Goal: Information Seeking & Learning: Learn about a topic

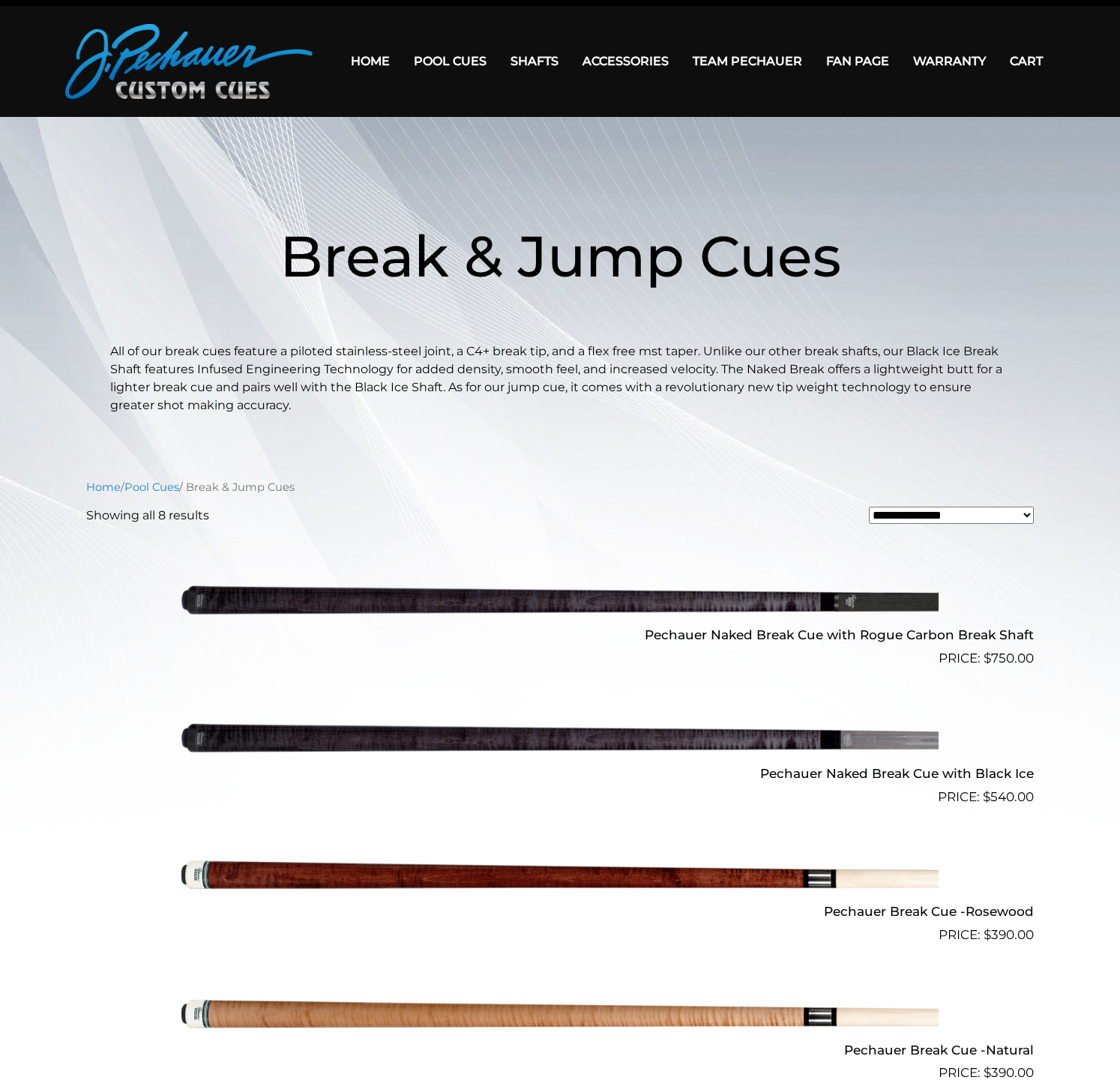
scroll to position [32, 0]
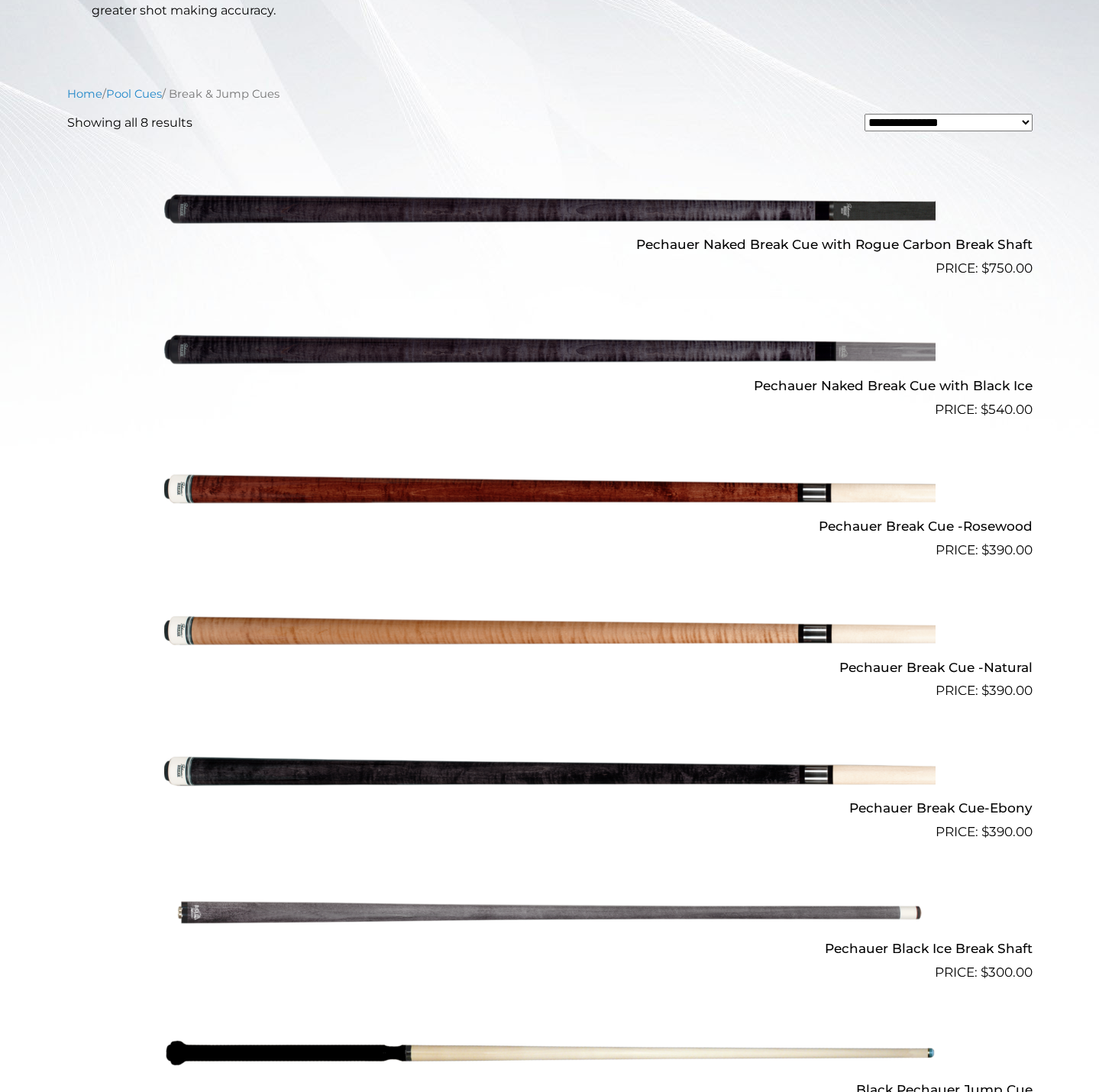
scroll to position [440, 0]
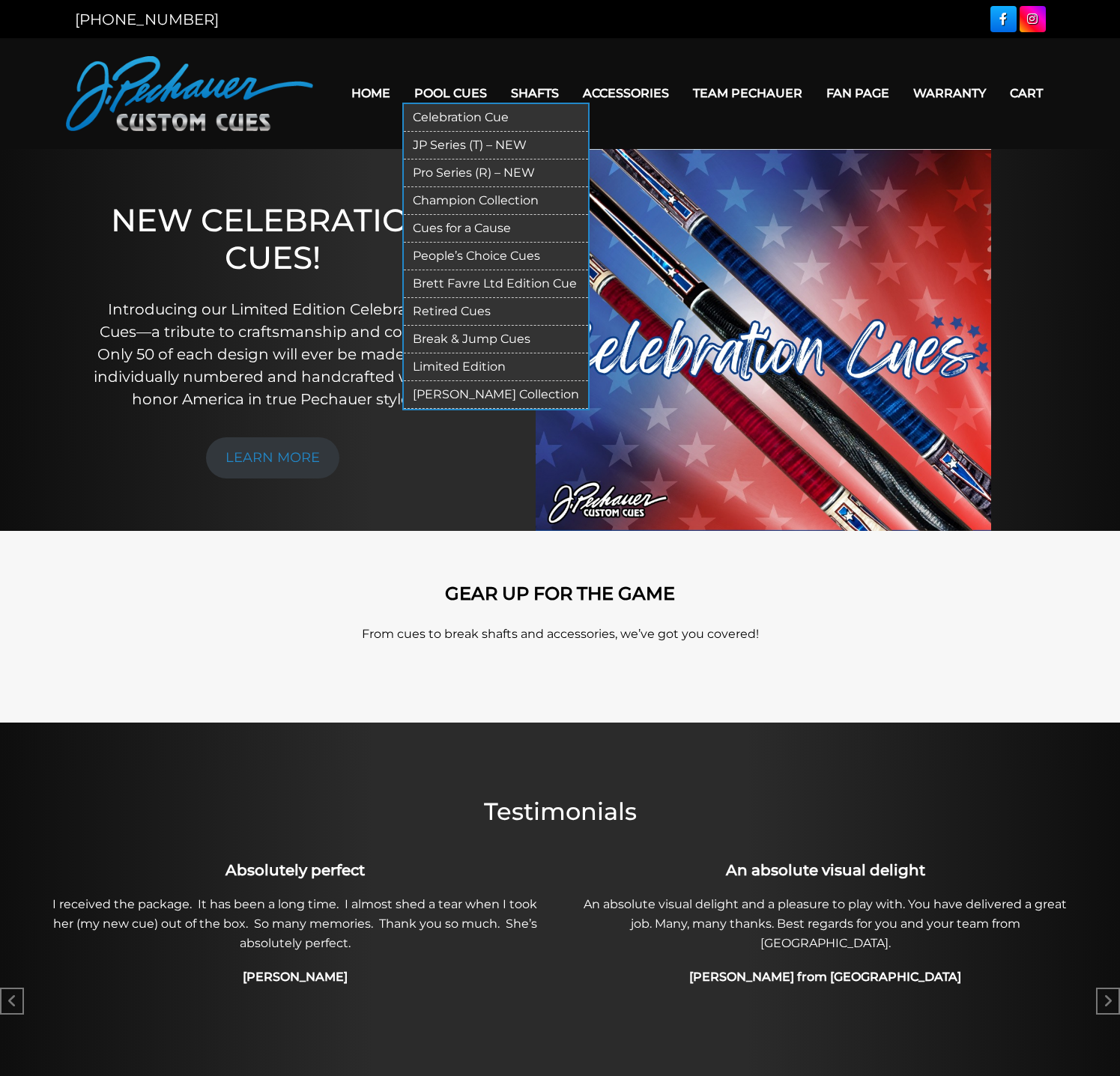
click at [448, 340] on link "Break & Jump Cues" at bounding box center [496, 339] width 184 height 28
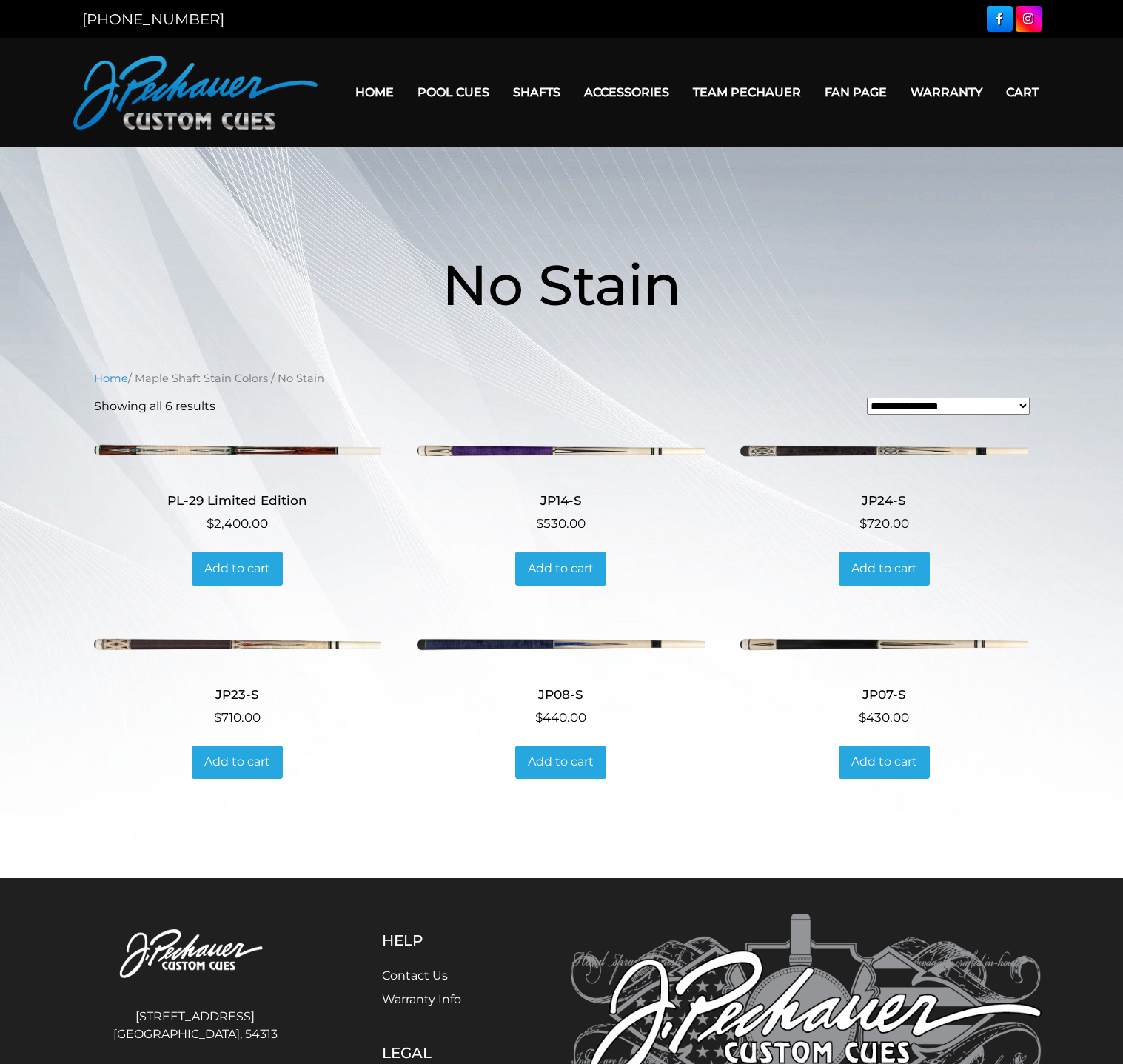
click at [270, 230] on h1 "No Stain" at bounding box center [562, 284] width 888 height 171
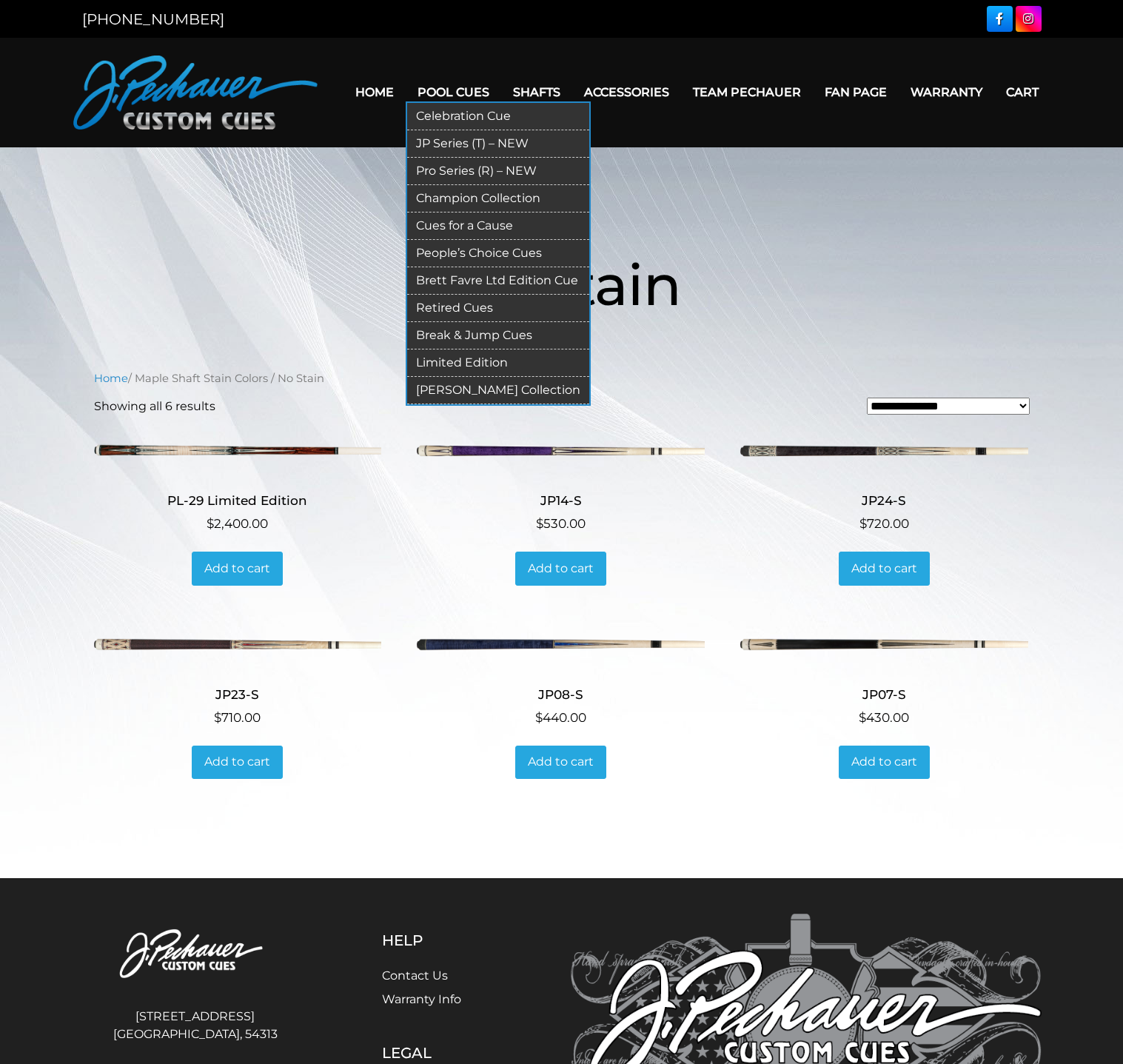
click at [439, 307] on link "Retired Cues" at bounding box center [498, 308] width 182 height 27
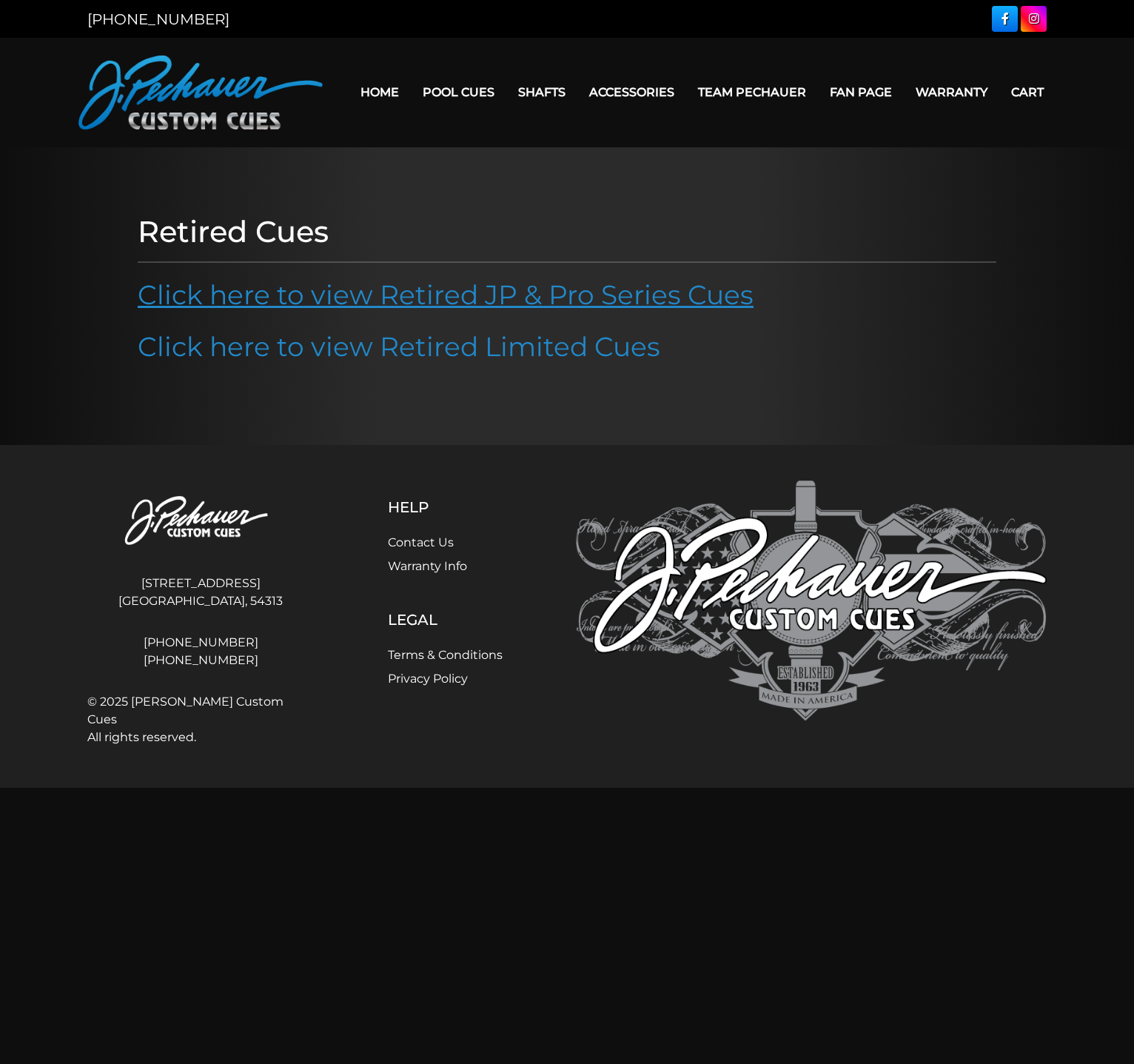
click at [414, 298] on link "Click here to view Retired JP & Pro Series Cues" at bounding box center [445, 294] width 615 height 32
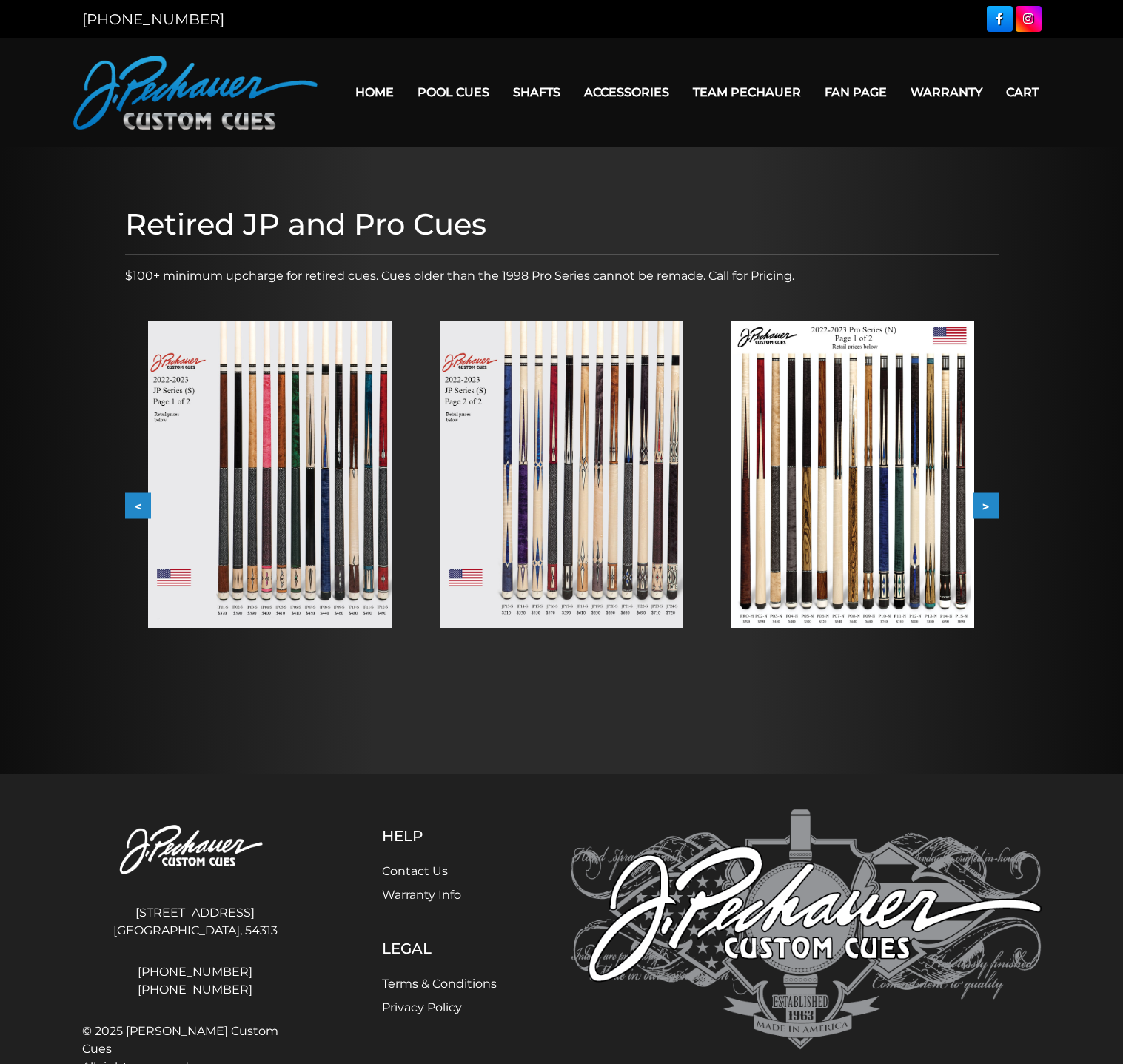
click at [370, 445] on img at bounding box center [270, 474] width 244 height 307
